Goal: Task Accomplishment & Management: Use online tool/utility

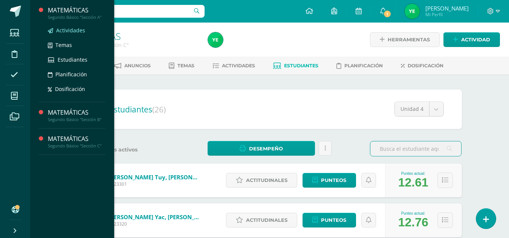
click at [79, 26] on link "Actividades" at bounding box center [76, 30] width 57 height 9
click at [66, 32] on span "Actividades" at bounding box center [70, 30] width 29 height 7
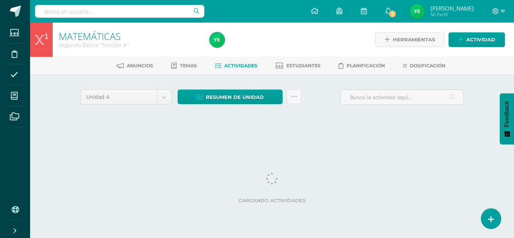
click at [354, 178] on div "Cargando actividades" at bounding box center [272, 190] width 384 height 34
click at [350, 140] on html "Estudiantes Disciplina Asistencia Mis cursos Archivos Soporte Ayuda Reportar un…" at bounding box center [257, 70] width 514 height 140
click at [195, 192] on div "Cargando actividades" at bounding box center [272, 190] width 384 height 34
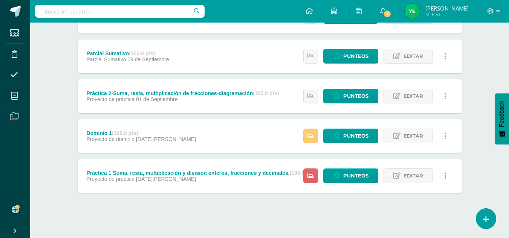
scroll to position [328, 0]
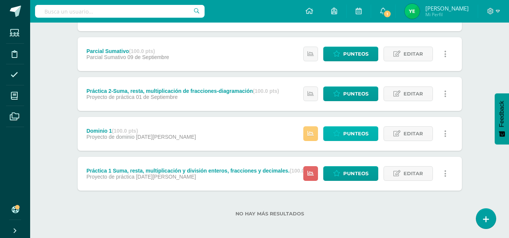
click at [353, 133] on span "Punteos" at bounding box center [355, 134] width 25 height 14
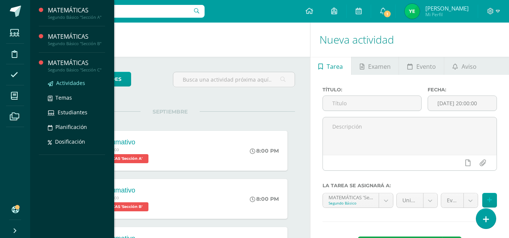
click at [74, 82] on span "Actividades" at bounding box center [70, 82] width 29 height 7
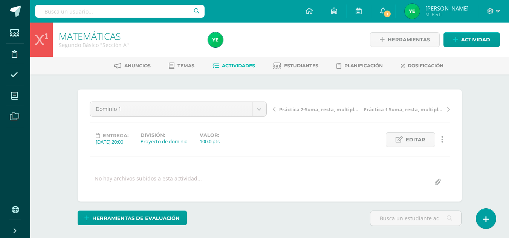
click at [434, 181] on input "file" at bounding box center [437, 182] width 15 height 15
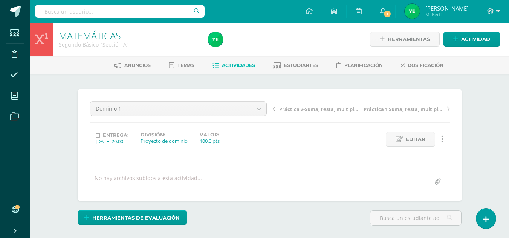
scroll to position [1, 0]
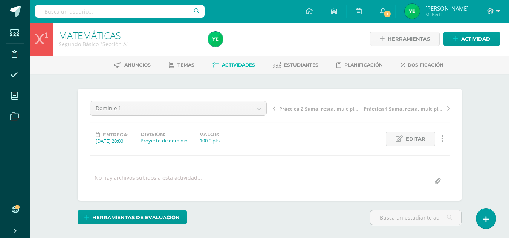
type input "C:\fakepath\Escala de Rango-Dominio 1 Bloque IV - Segundo-A (2).pdf"
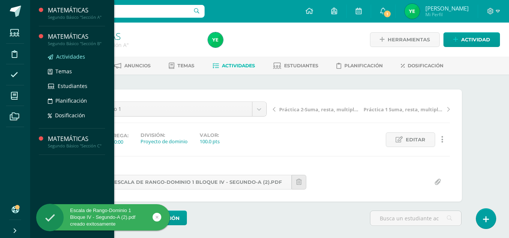
click at [74, 56] on span "Actividades" at bounding box center [70, 56] width 29 height 7
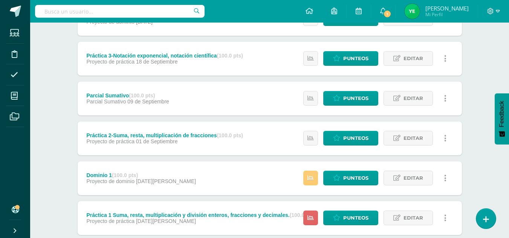
scroll to position [328, 0]
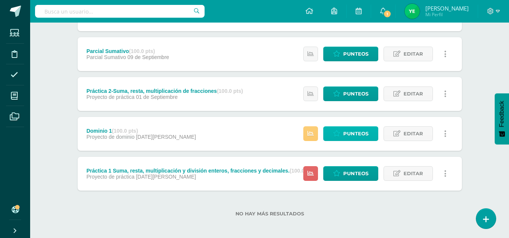
click at [348, 134] on span "Punteos" at bounding box center [355, 134] width 25 height 14
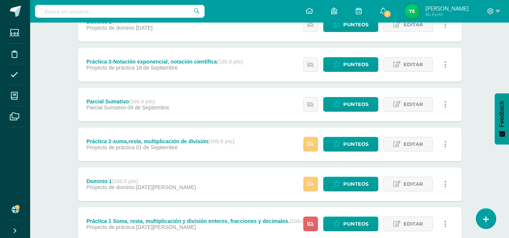
scroll to position [328, 0]
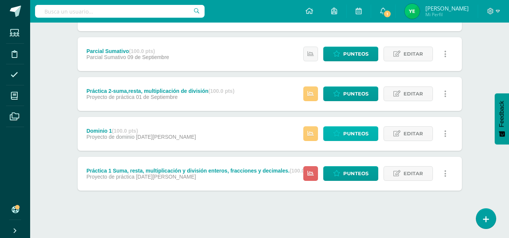
click at [341, 139] on link "Punteos" at bounding box center [350, 133] width 55 height 15
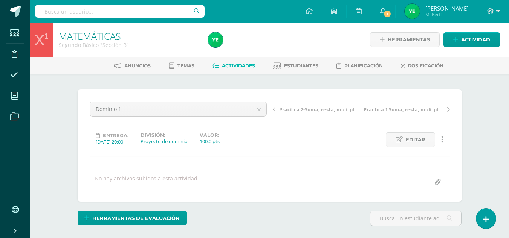
click at [434, 188] on input "file" at bounding box center [437, 182] width 15 height 15
type input "C:\fakepath\Escala de Rango-Dominio 1 Bloque IV - Segundo-B.pdf"
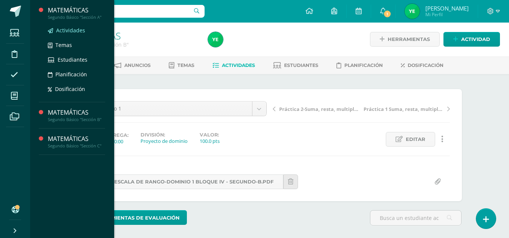
click at [68, 31] on span "Actividades" at bounding box center [70, 30] width 29 height 7
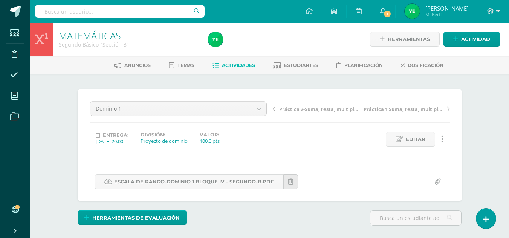
scroll to position [1, 0]
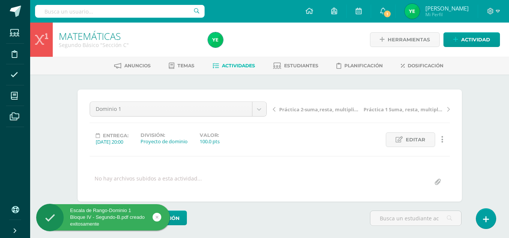
click at [435, 186] on input "file" at bounding box center [437, 182] width 15 height 15
type input "C:\fakepath\Escala de Rango-Dominio 1 Bloque IV - Segundo-C.pdf"
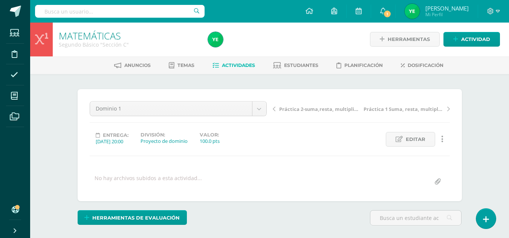
scroll to position [11, 0]
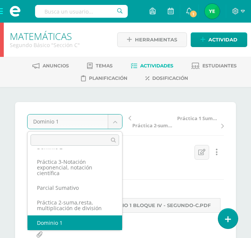
scroll to position [73, 0]
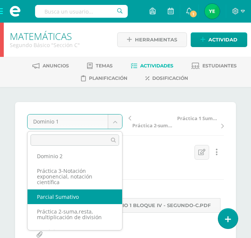
select select "/dashboard/teacher/grade-activity/36098/"
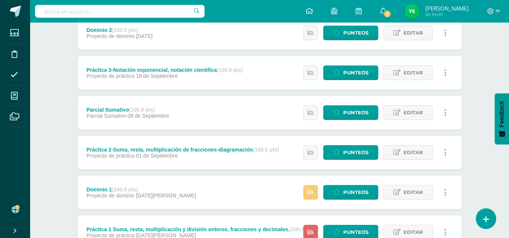
scroll to position [330, 0]
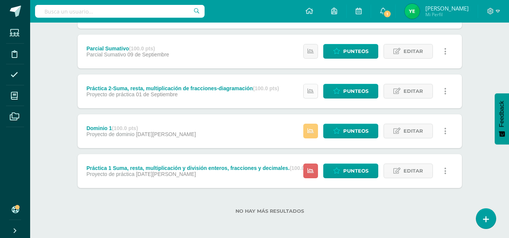
click at [309, 94] on icon at bounding box center [310, 91] width 6 height 6
click at [310, 131] on icon at bounding box center [310, 131] width 6 height 6
click at [232, 107] on div "Práctica 2-Suma, resta, multiplicación de fracciones-diagramación (100.0 pts) P…" at bounding box center [183, 92] width 210 height 34
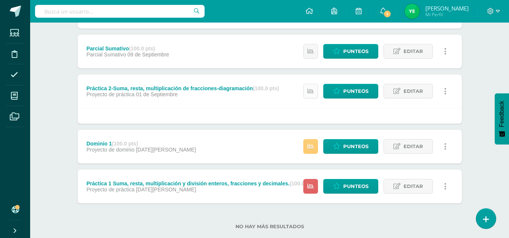
click at [312, 88] on icon at bounding box center [310, 91] width 6 height 6
click at [273, 119] on div at bounding box center [270, 115] width 384 height 15
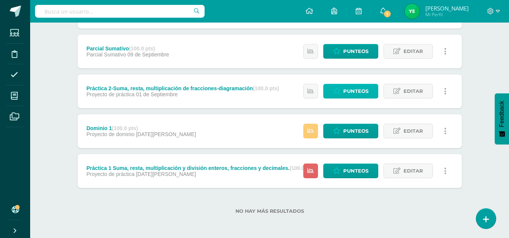
click at [341, 91] on link "Punteos" at bounding box center [350, 91] width 55 height 15
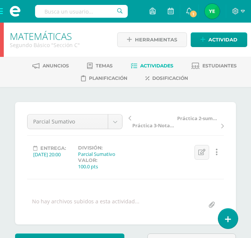
click at [2, 41] on div at bounding box center [2, 40] width 4 height 34
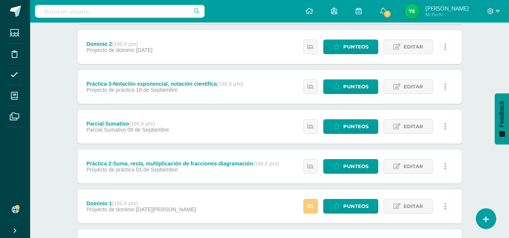
scroll to position [253, 0]
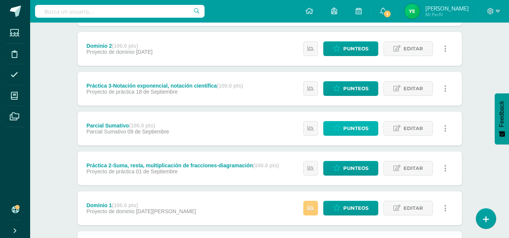
click at [354, 128] on span "Punteos" at bounding box center [355, 129] width 25 height 14
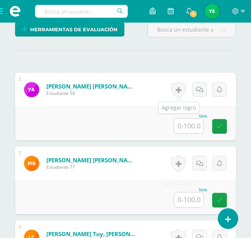
scroll to position [213, 0]
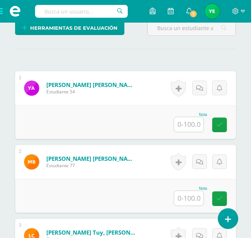
click at [183, 129] on input "text" at bounding box center [188, 124] width 29 height 15
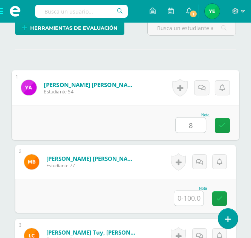
type input "87"
click at [216, 127] on link at bounding box center [222, 125] width 15 height 15
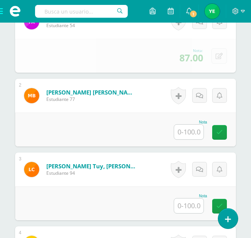
scroll to position [281, 0]
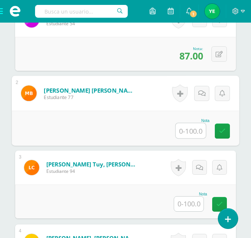
click at [190, 131] on input "text" at bounding box center [190, 130] width 30 height 15
type input "91.5"
click at [219, 130] on icon at bounding box center [222, 131] width 7 height 6
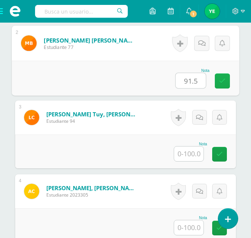
scroll to position [333, 0]
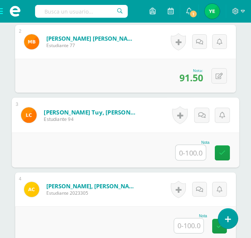
click at [193, 152] on input "text" at bounding box center [190, 152] width 30 height 15
type input "92.6"
click at [223, 152] on icon at bounding box center [222, 152] width 7 height 6
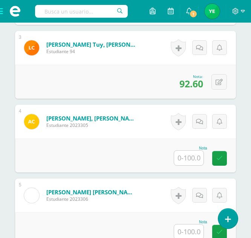
scroll to position [401, 0]
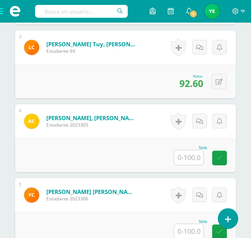
click at [192, 158] on input "text" at bounding box center [188, 157] width 29 height 15
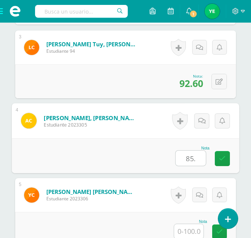
type input "85.9"
click at [220, 158] on icon at bounding box center [222, 158] width 7 height 6
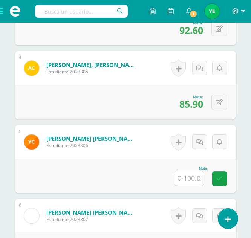
scroll to position [456, 0]
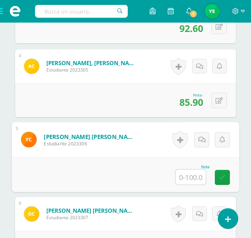
click at [192, 177] on input "text" at bounding box center [190, 176] width 30 height 15
type input "100"
click at [221, 177] on icon at bounding box center [222, 177] width 7 height 6
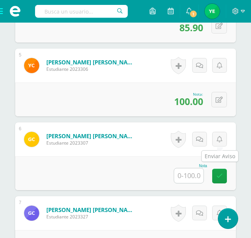
scroll to position [533, 0]
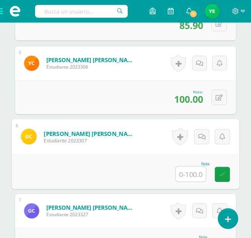
click at [194, 176] on input "text" at bounding box center [190, 173] width 30 height 15
type input "92.7"
click at [218, 177] on link at bounding box center [222, 174] width 15 height 15
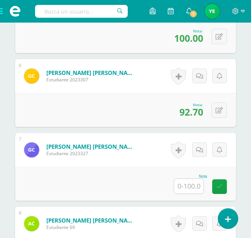
scroll to position [594, 0]
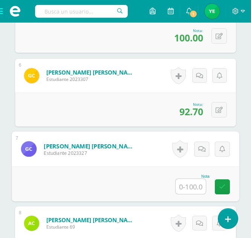
click at [192, 188] on input "text" at bounding box center [190, 186] width 30 height 15
type input "89.6"
click at [224, 191] on link at bounding box center [222, 186] width 15 height 15
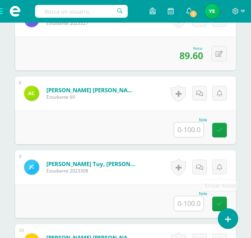
scroll to position [725, 0]
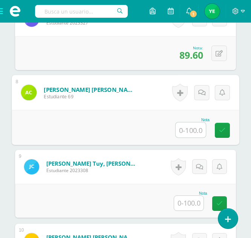
click at [193, 134] on input "text" at bounding box center [190, 129] width 30 height 15
type input "84.4"
click at [217, 132] on link at bounding box center [222, 130] width 15 height 15
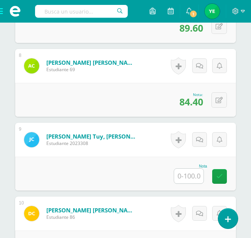
scroll to position [773, 0]
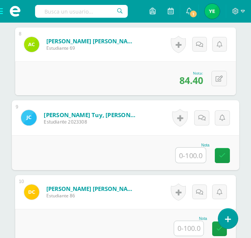
click at [198, 159] on input "text" at bounding box center [190, 155] width 30 height 15
type input "86"
click at [220, 156] on icon at bounding box center [222, 155] width 7 height 6
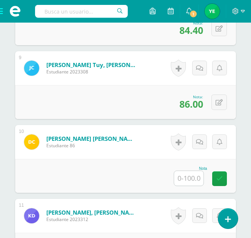
scroll to position [824, 0]
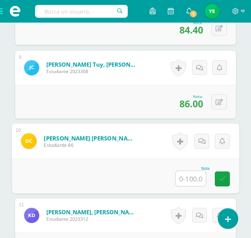
click at [192, 183] on input "text" at bounding box center [190, 178] width 30 height 15
type input "85.4"
click at [221, 179] on icon at bounding box center [222, 178] width 7 height 6
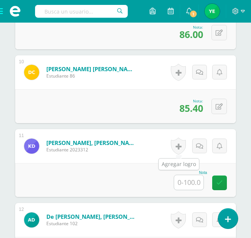
scroll to position [895, 0]
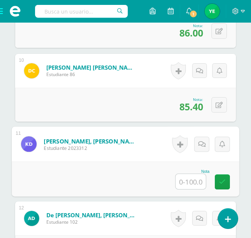
click at [190, 184] on input "text" at bounding box center [190, 181] width 30 height 15
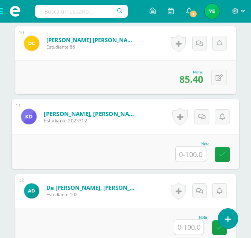
scroll to position [924, 0]
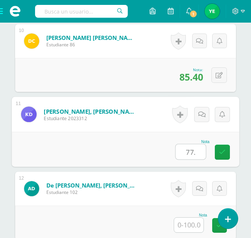
type input "77.3"
click at [219, 151] on icon at bounding box center [222, 152] width 7 height 6
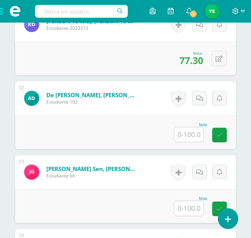
scroll to position [1015, 0]
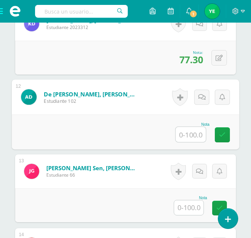
click at [190, 139] on input "text" at bounding box center [190, 134] width 30 height 15
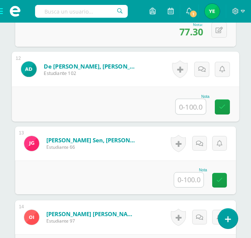
scroll to position [1044, 0]
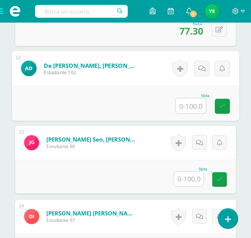
click at [198, 108] on input "text" at bounding box center [190, 105] width 30 height 15
type input "91.2"
click at [226, 109] on link at bounding box center [222, 106] width 15 height 15
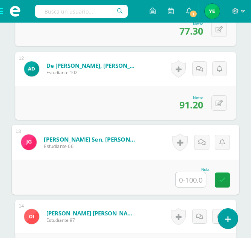
click at [190, 182] on input "text" at bounding box center [190, 179] width 30 height 15
type input "99.1"
click at [216, 183] on link at bounding box center [222, 179] width 15 height 15
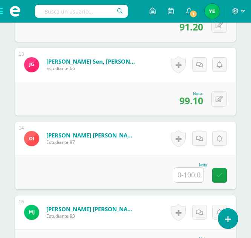
scroll to position [1122, 0]
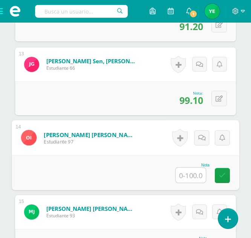
click at [193, 178] on input "text" at bounding box center [190, 175] width 30 height 15
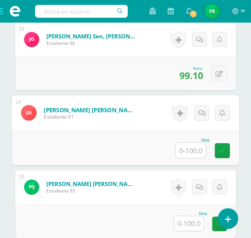
scroll to position [1149, 0]
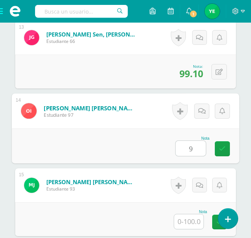
type input "90"
click at [218, 148] on link at bounding box center [222, 148] width 15 height 15
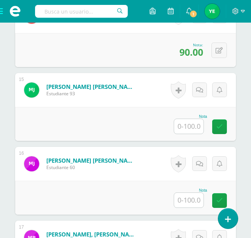
scroll to position [1245, 0]
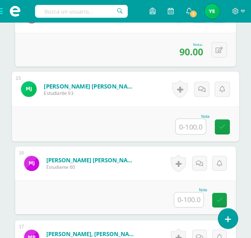
click at [188, 129] on input "text" at bounding box center [190, 126] width 30 height 15
type input "84"
click at [226, 128] on link at bounding box center [222, 126] width 15 height 15
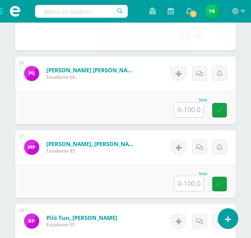
scroll to position [1339, 0]
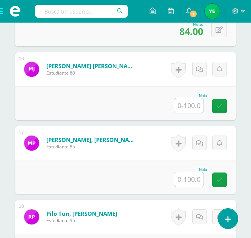
click at [186, 109] on input "text" at bounding box center [188, 105] width 29 height 15
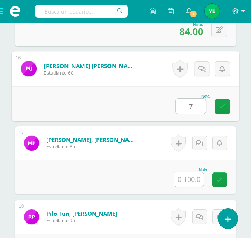
type input "74"
click at [220, 109] on icon at bounding box center [222, 106] width 7 height 6
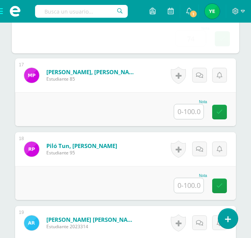
scroll to position [1426, 0]
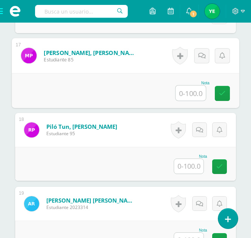
click at [195, 93] on input "text" at bounding box center [190, 92] width 30 height 15
type input "84.3"
click at [224, 96] on icon at bounding box center [222, 93] width 7 height 6
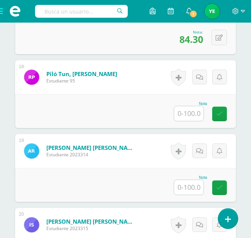
scroll to position [1479, 0]
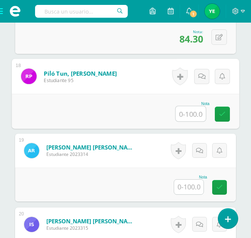
click at [192, 114] on input "text" at bounding box center [190, 113] width 30 height 15
type input "80.6"
click at [225, 115] on link at bounding box center [222, 114] width 15 height 15
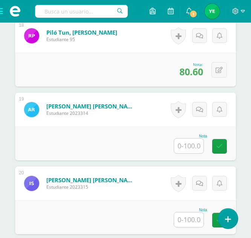
scroll to position [1520, 0]
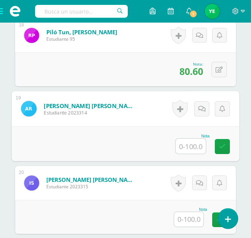
click at [197, 147] on input "text" at bounding box center [190, 146] width 30 height 15
type input "95.5"
click at [220, 147] on icon at bounding box center [222, 146] width 7 height 6
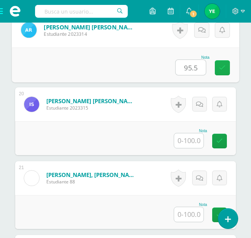
scroll to position [1600, 0]
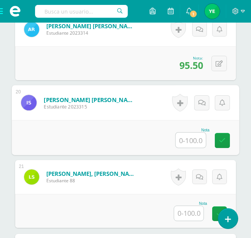
click at [195, 137] on input "text" at bounding box center [190, 140] width 30 height 15
type input "100"
click at [222, 138] on icon at bounding box center [222, 140] width 7 height 6
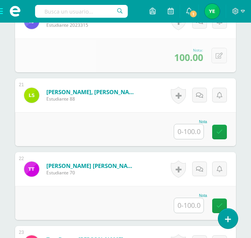
scroll to position [1682, 0]
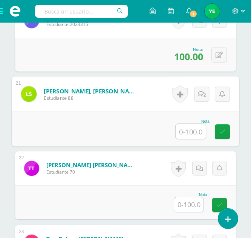
click at [192, 132] on input "text" at bounding box center [190, 131] width 30 height 15
type input "95.5"
click at [226, 132] on link at bounding box center [222, 131] width 15 height 15
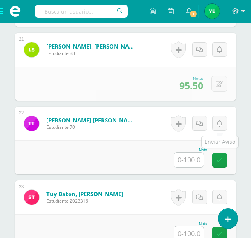
scroll to position [1729, 0]
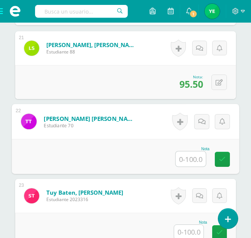
click at [185, 163] on input "text" at bounding box center [190, 158] width 30 height 15
type input "100"
click at [224, 156] on icon at bounding box center [222, 159] width 7 height 6
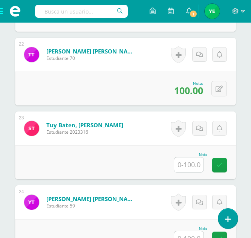
scroll to position [1798, 0]
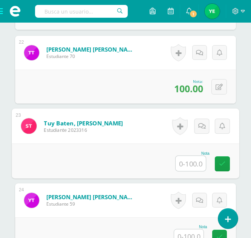
click at [179, 168] on input "text" at bounding box center [190, 163] width 30 height 15
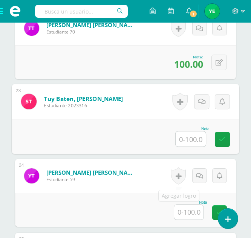
scroll to position [1823, 0]
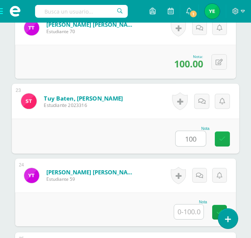
click at [223, 137] on icon at bounding box center [222, 139] width 7 height 6
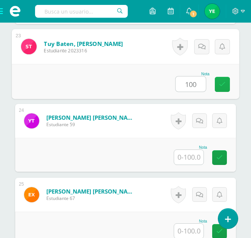
scroll to position [1881, 0]
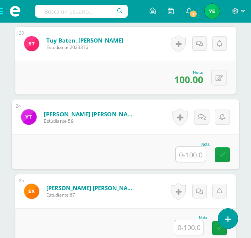
click at [191, 157] on input "text" at bounding box center [190, 154] width 30 height 15
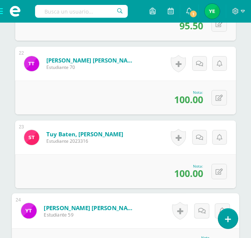
scroll to position [1784, 0]
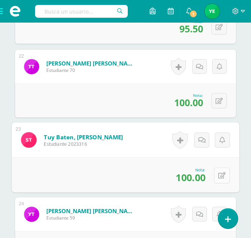
click at [219, 174] on icon at bounding box center [222, 175] width 8 height 6
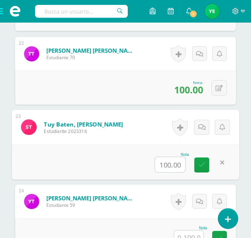
scroll to position [1798, 0]
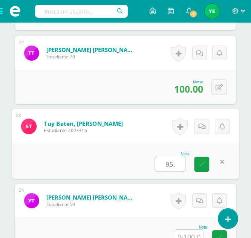
type input "95.5"
click at [200, 167] on icon at bounding box center [201, 164] width 7 height 6
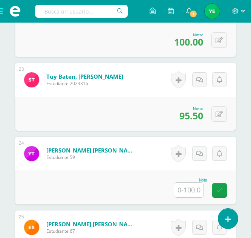
scroll to position [1846, 0]
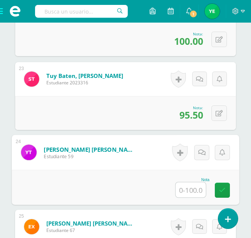
click at [187, 188] on input "text" at bounding box center [190, 189] width 30 height 15
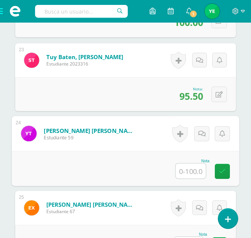
scroll to position [1871, 0]
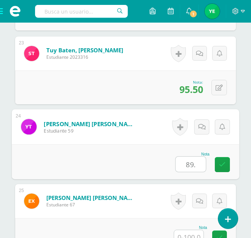
type input "89.5"
click at [219, 159] on link at bounding box center [222, 164] width 15 height 15
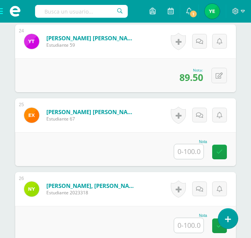
scroll to position [1957, 0]
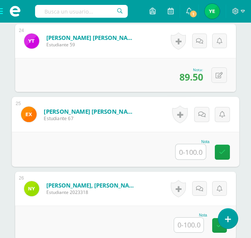
click at [195, 157] on input "text" at bounding box center [190, 151] width 30 height 15
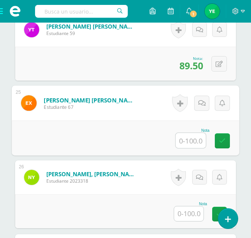
scroll to position [1969, 0]
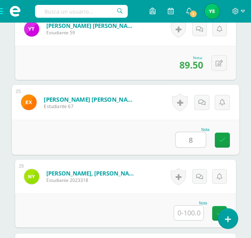
type input "84"
click at [223, 144] on link at bounding box center [222, 140] width 15 height 15
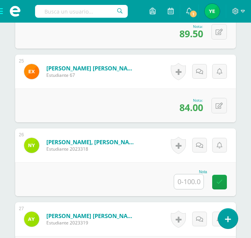
scroll to position [2014, 0]
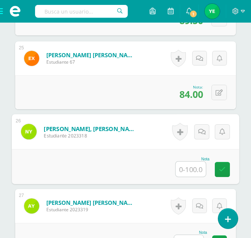
click at [190, 169] on input "text" at bounding box center [190, 169] width 30 height 15
type input "99.6"
click at [219, 171] on icon at bounding box center [222, 169] width 7 height 6
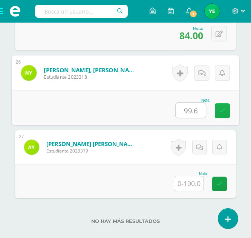
scroll to position [2074, 0]
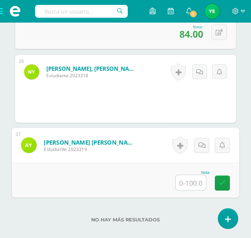
click at [190, 182] on input "text" at bounding box center [190, 182] width 30 height 15
type input "90.5"
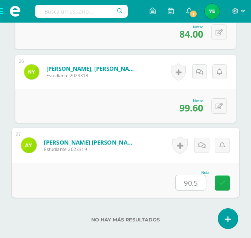
click at [215, 184] on link at bounding box center [222, 182] width 15 height 15
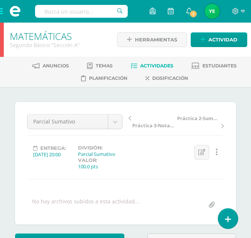
scroll to position [31, 0]
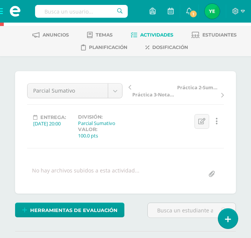
click at [212, 174] on input "file" at bounding box center [211, 174] width 15 height 15
type input "C:\fakepath\Escala de rango Parcial Sumativo 1 Bloque IV - Segundo-A (1).pdf"
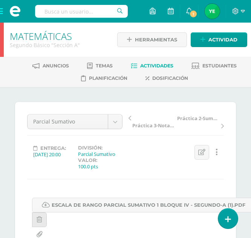
click at [1, 44] on div at bounding box center [2, 40] width 4 height 34
click at [3, 42] on div at bounding box center [2, 40] width 4 height 34
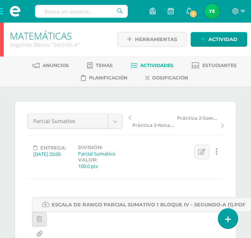
click at [2, 11] on span at bounding box center [15, 11] width 30 height 23
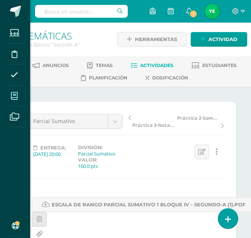
click at [18, 93] on span at bounding box center [14, 95] width 17 height 17
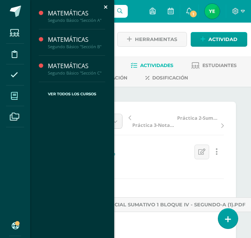
scroll to position [1, 0]
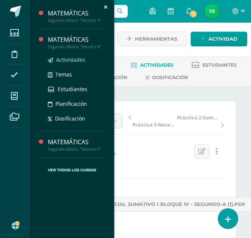
click at [72, 59] on span "Actividades" at bounding box center [70, 59] width 29 height 7
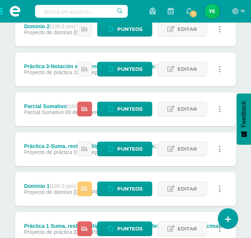
scroll to position [314, 0]
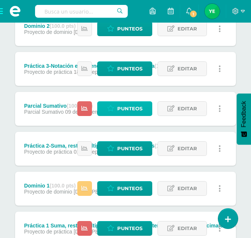
click at [126, 109] on span "Punteos" at bounding box center [129, 109] width 25 height 14
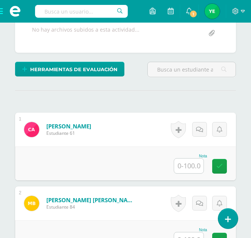
scroll to position [182, 0]
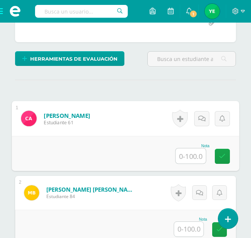
click at [192, 158] on input "text" at bounding box center [190, 155] width 30 height 15
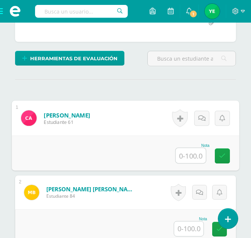
click at [192, 151] on input "text" at bounding box center [190, 155] width 30 height 15
type input "87.1"
click at [222, 158] on icon at bounding box center [222, 155] width 7 height 6
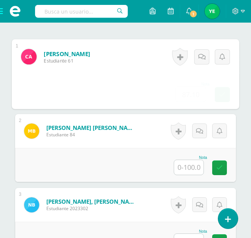
scroll to position [244, 0]
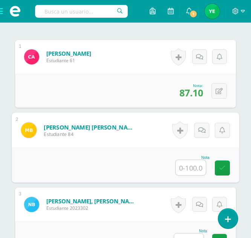
click at [187, 168] on input "text" at bounding box center [190, 167] width 30 height 15
type input "93.35"
click at [222, 168] on icon at bounding box center [222, 168] width 7 height 6
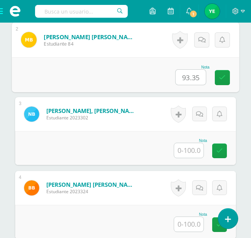
scroll to position [335, 0]
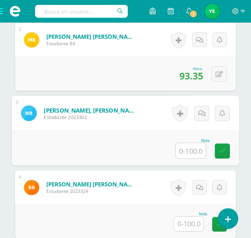
click at [193, 151] on input "text" at bounding box center [190, 150] width 30 height 15
type input "83"
click at [224, 148] on icon at bounding box center [222, 151] width 7 height 6
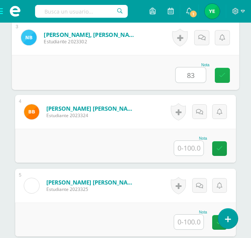
scroll to position [424, 0]
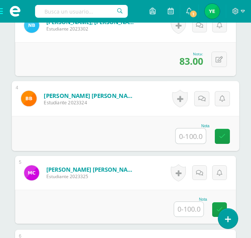
click at [192, 137] on input "text" at bounding box center [190, 135] width 30 height 15
type input "80"
click at [223, 137] on icon at bounding box center [222, 136] width 7 height 6
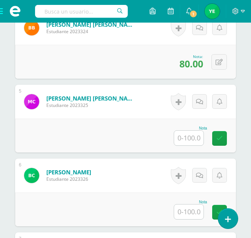
scroll to position [500, 0]
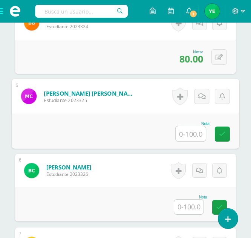
click at [192, 138] on input "text" at bounding box center [190, 133] width 30 height 15
type input "99.4"
click at [221, 139] on link at bounding box center [222, 133] width 15 height 15
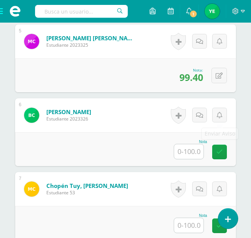
scroll to position [555, 0]
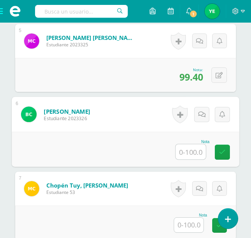
click at [192, 154] on input "text" at bounding box center [190, 151] width 30 height 15
type input "84.1"
click at [227, 155] on link at bounding box center [222, 152] width 15 height 15
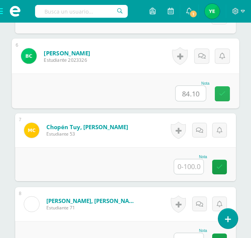
scroll to position [614, 0]
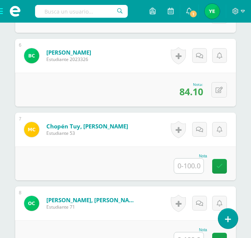
click at [194, 166] on input "text" at bounding box center [188, 165] width 29 height 15
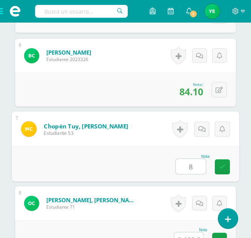
type input "89"
click at [225, 170] on icon at bounding box center [222, 166] width 7 height 6
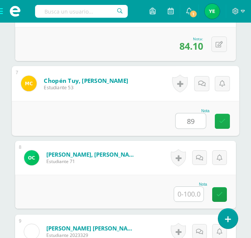
scroll to position [660, 0]
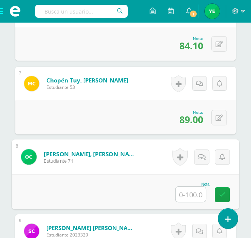
click at [187, 197] on input "text" at bounding box center [190, 194] width 30 height 15
type input "77.6"
click at [220, 197] on icon at bounding box center [222, 194] width 7 height 6
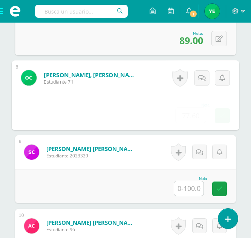
scroll to position [740, 0]
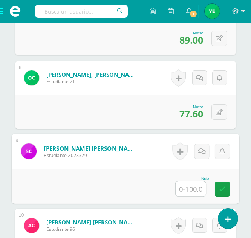
click at [195, 194] on input "text" at bounding box center [190, 188] width 30 height 15
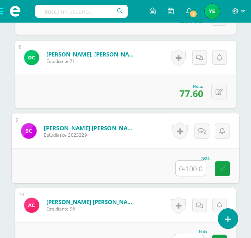
scroll to position [761, 0]
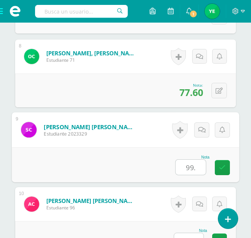
type input "99.7"
click at [222, 163] on link at bounding box center [222, 167] width 15 height 15
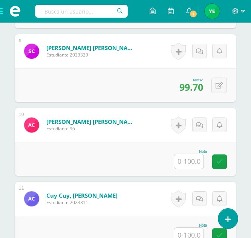
scroll to position [841, 0]
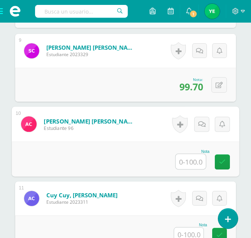
click at [194, 161] on input "text" at bounding box center [190, 161] width 30 height 15
type input "100"
click at [224, 160] on icon at bounding box center [222, 161] width 7 height 6
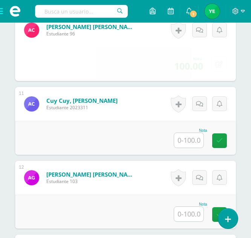
scroll to position [936, 0]
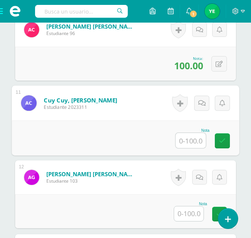
click at [197, 140] on input "text" at bounding box center [190, 140] width 30 height 15
type input "75.4"
click at [220, 139] on icon at bounding box center [222, 140] width 7 height 6
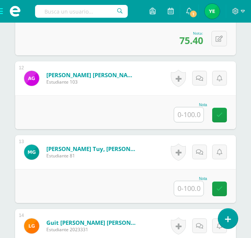
scroll to position [1035, 0]
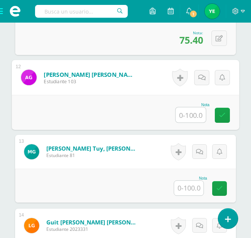
click at [193, 116] on input "text" at bounding box center [190, 114] width 30 height 15
type input "100"
click at [220, 114] on icon at bounding box center [222, 115] width 7 height 6
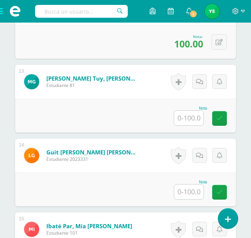
scroll to position [1112, 0]
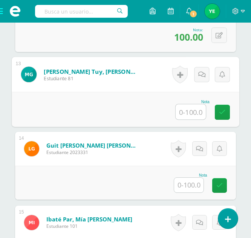
click at [192, 113] on input "text" at bounding box center [190, 111] width 30 height 15
type input "82"
click at [219, 112] on icon at bounding box center [222, 112] width 7 height 6
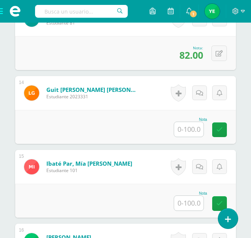
scroll to position [1168, 0]
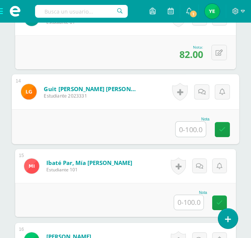
click at [194, 129] on input "text" at bounding box center [190, 129] width 30 height 15
type input "100"
click at [218, 129] on link at bounding box center [222, 129] width 15 height 15
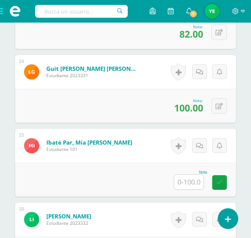
scroll to position [1193, 0]
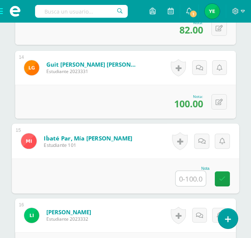
click at [196, 176] on input "text" at bounding box center [190, 178] width 30 height 15
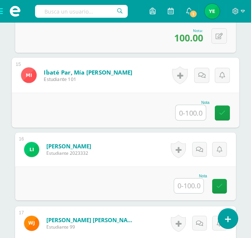
scroll to position [1260, 0]
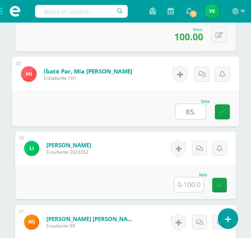
type input "85.1"
click at [223, 112] on icon at bounding box center [222, 111] width 7 height 6
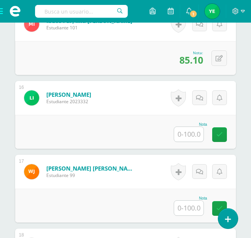
scroll to position [1311, 0]
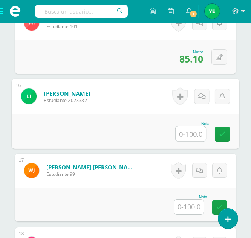
click at [191, 140] on input "text" at bounding box center [190, 133] width 30 height 15
type input "97.7"
click at [223, 132] on icon at bounding box center [222, 134] width 7 height 6
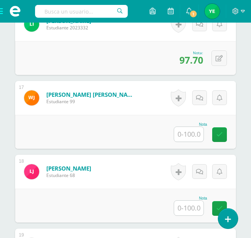
scroll to position [1384, 0]
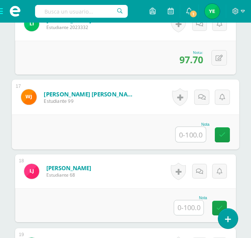
click at [199, 134] on input "text" at bounding box center [190, 134] width 30 height 15
type input "72.6"
click at [217, 134] on link at bounding box center [222, 134] width 15 height 15
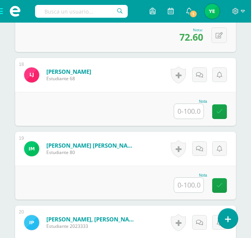
scroll to position [1482, 0]
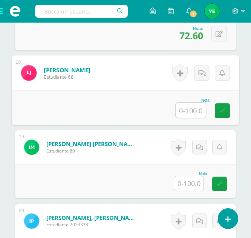
click at [189, 110] on input "text" at bounding box center [190, 110] width 30 height 15
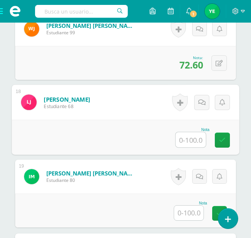
scroll to position [1452, 0]
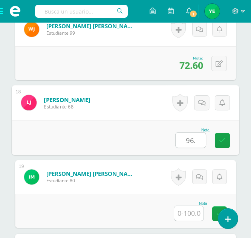
type input "96.4"
click at [220, 143] on icon at bounding box center [222, 140] width 7 height 6
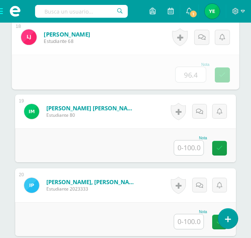
scroll to position [1522, 0]
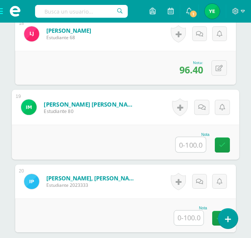
click at [192, 148] on input "text" at bounding box center [190, 144] width 30 height 15
type input "63"
click at [218, 146] on link at bounding box center [222, 144] width 15 height 15
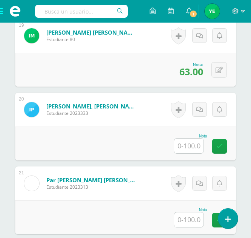
scroll to position [1594, 0]
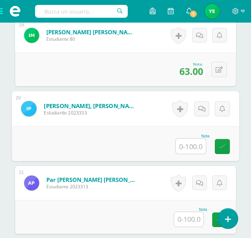
click at [191, 147] on input "text" at bounding box center [190, 146] width 30 height 15
type input "94.5"
click at [219, 145] on icon at bounding box center [222, 146] width 7 height 6
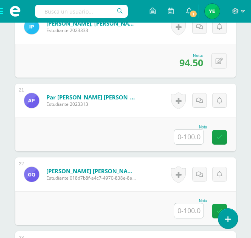
scroll to position [1678, 0]
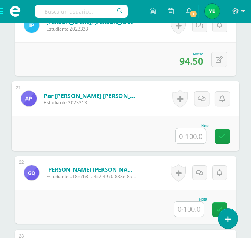
click at [191, 137] on input "text" at bounding box center [190, 135] width 30 height 15
type input "84.5"
click at [218, 135] on link at bounding box center [222, 136] width 15 height 15
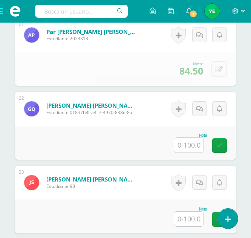
scroll to position [1743, 0]
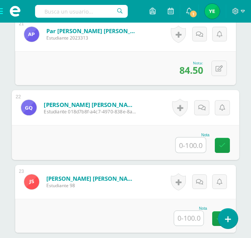
click at [191, 147] on input "text" at bounding box center [190, 144] width 30 height 15
type input "78.4"
click at [223, 151] on link at bounding box center [222, 145] width 15 height 15
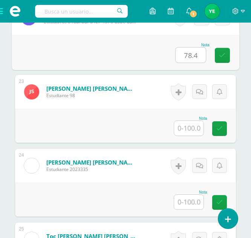
scroll to position [1833, 0]
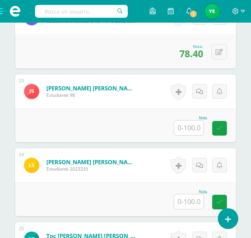
click at [186, 125] on input "text" at bounding box center [188, 127] width 29 height 15
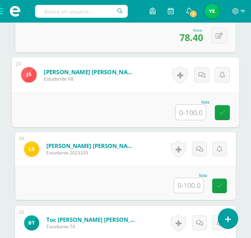
scroll to position [1850, 0]
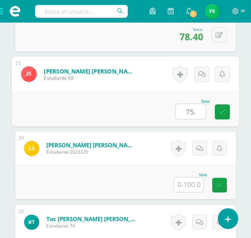
type input "75.7"
click at [222, 109] on icon at bounding box center [222, 111] width 7 height 6
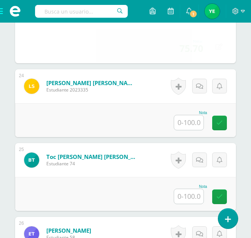
scroll to position [1913, 0]
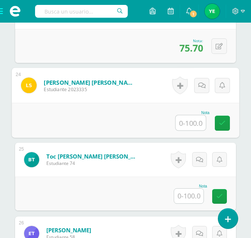
click at [194, 122] on input "text" at bounding box center [190, 122] width 30 height 15
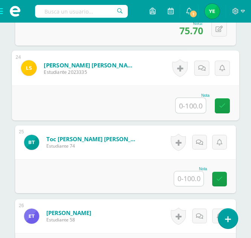
scroll to position [1931, 0]
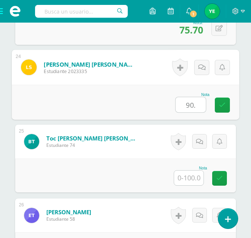
type input "90.2"
click at [220, 106] on icon at bounding box center [222, 105] width 7 height 6
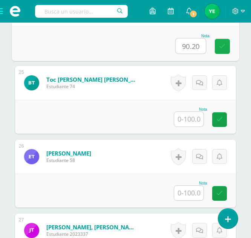
scroll to position [1990, 0]
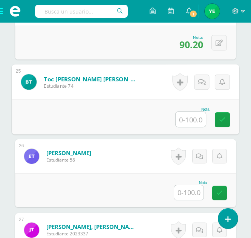
click at [194, 118] on input "text" at bounding box center [190, 119] width 30 height 15
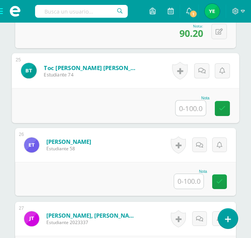
scroll to position [2002, 0]
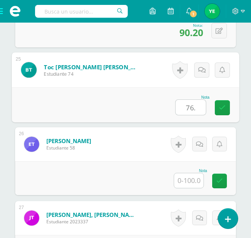
type input "76.2"
click at [220, 107] on icon at bounding box center [222, 107] width 7 height 6
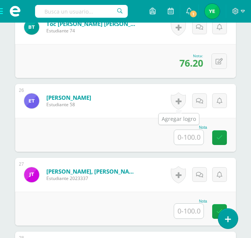
scroll to position [2065, 0]
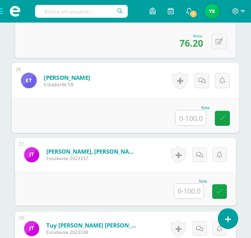
click at [190, 122] on input "text" at bounding box center [190, 117] width 30 height 15
click at [216, 119] on link at bounding box center [222, 118] width 15 height 15
click at [215, 117] on button at bounding box center [222, 116] width 16 height 16
type input "75.4"
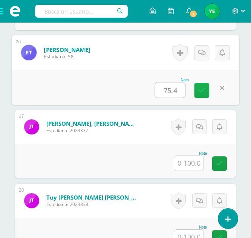
scroll to position [2094, 0]
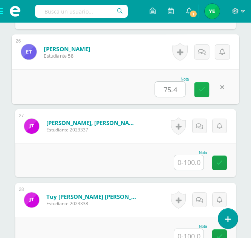
click at [205, 96] on link at bounding box center [201, 89] width 15 height 15
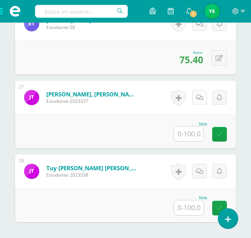
scroll to position [2124, 0]
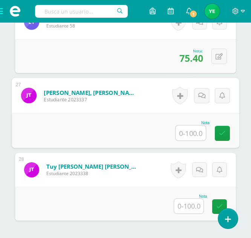
click at [190, 131] on input "text" at bounding box center [190, 132] width 30 height 15
type input "99.7"
click at [218, 137] on link at bounding box center [222, 133] width 15 height 15
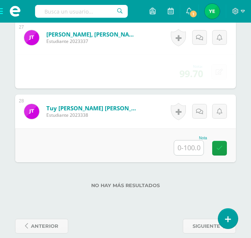
scroll to position [2182, 0]
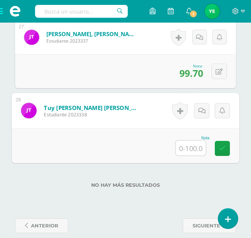
click at [193, 149] on input "text" at bounding box center [190, 147] width 30 height 15
type input "70"
click at [226, 152] on link at bounding box center [222, 148] width 15 height 15
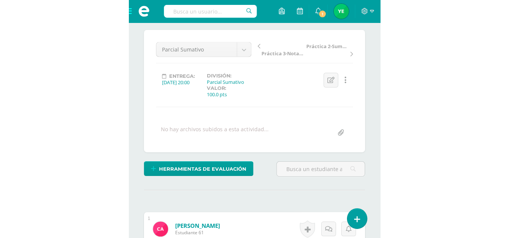
scroll to position [70, 0]
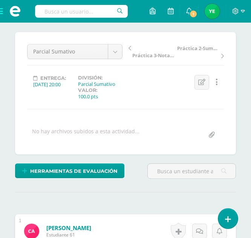
click at [212, 129] on input "file" at bounding box center [211, 135] width 15 height 15
type input "C:\fakepath\Escala de rango Parcial Sumativo 1 Bloque IV - Segundo-B..pdf"
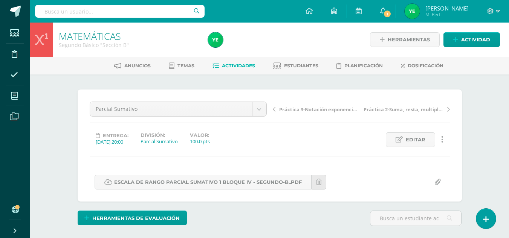
scroll to position [0, 0]
